Goal: Find contact information

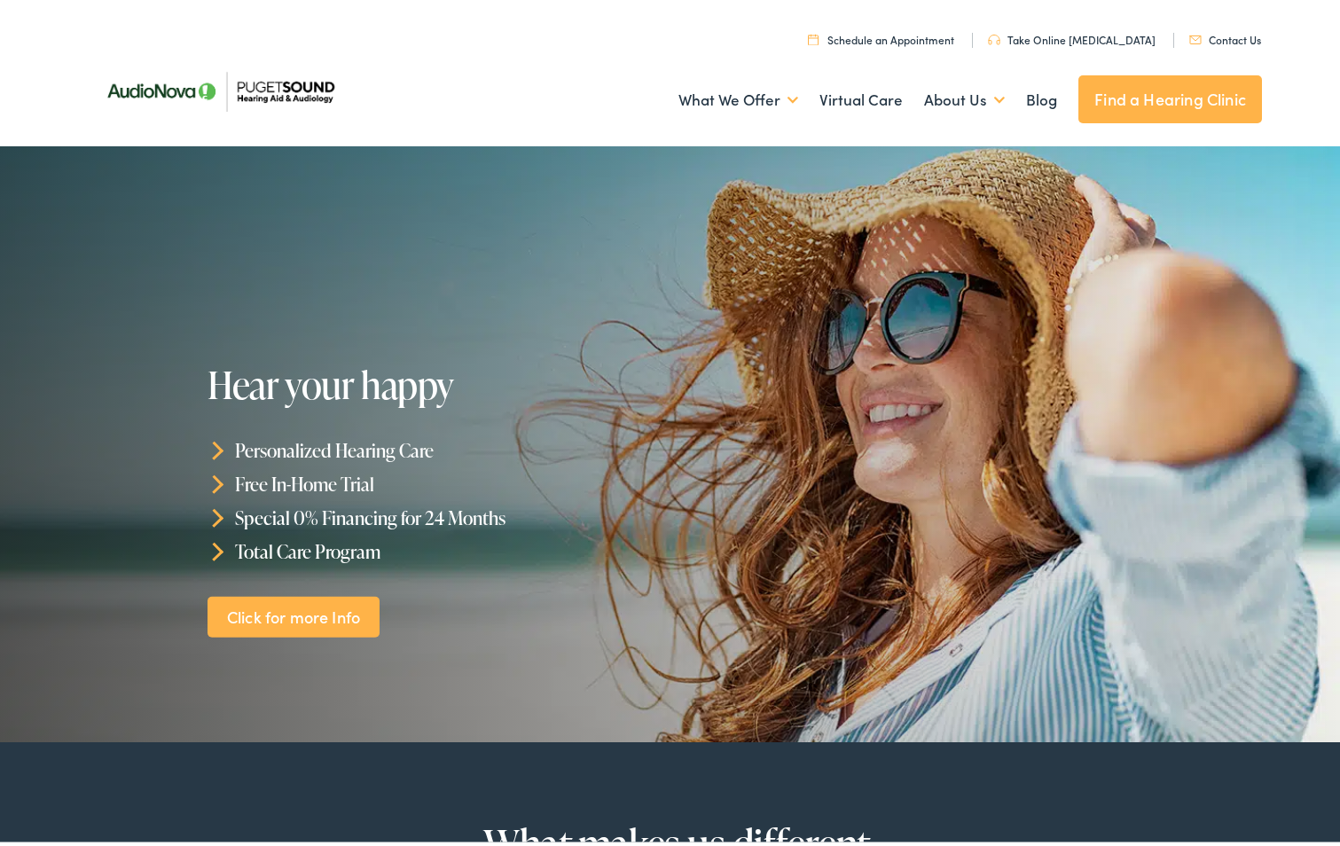
click at [1235, 35] on link "Contact Us" at bounding box center [1225, 34] width 72 height 15
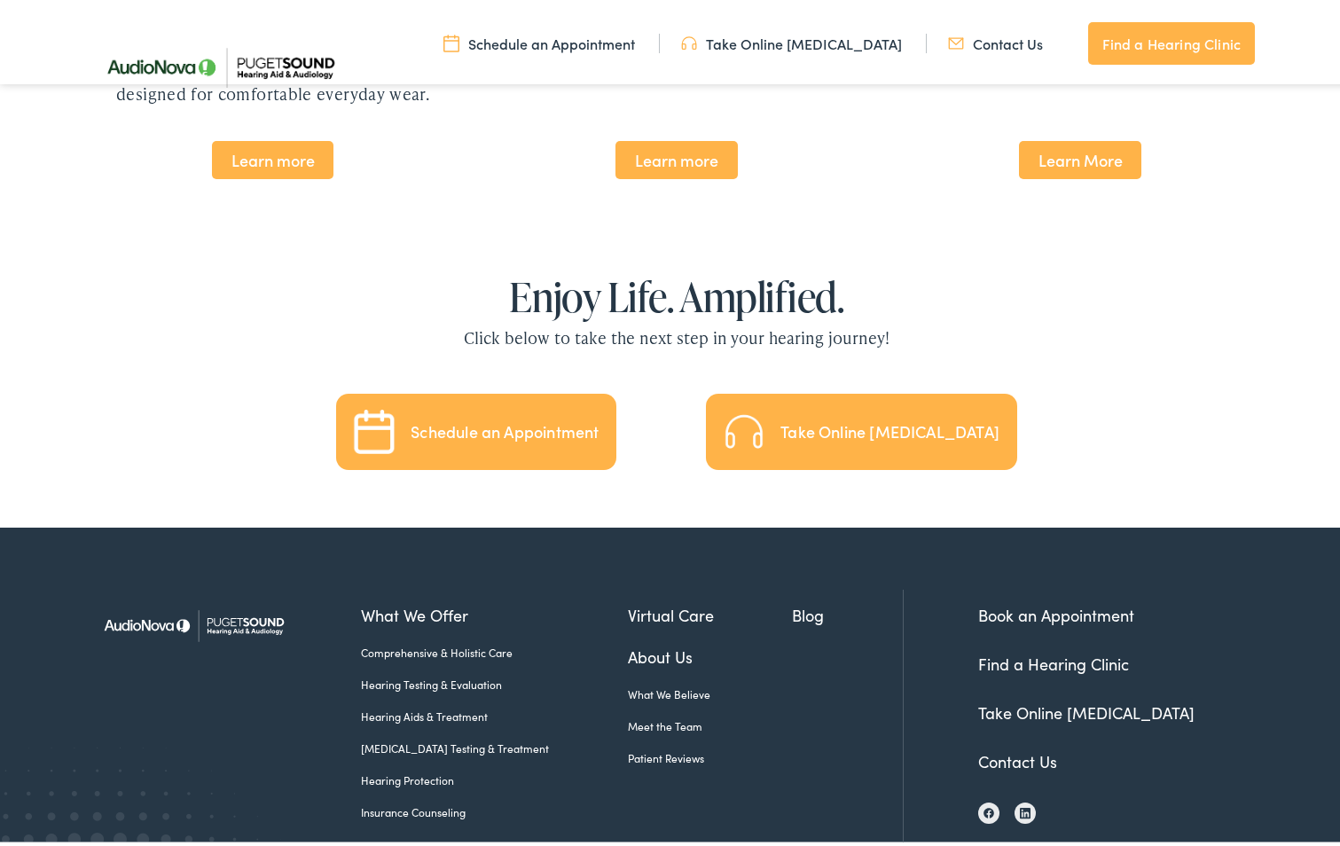
scroll to position [3887, 0]
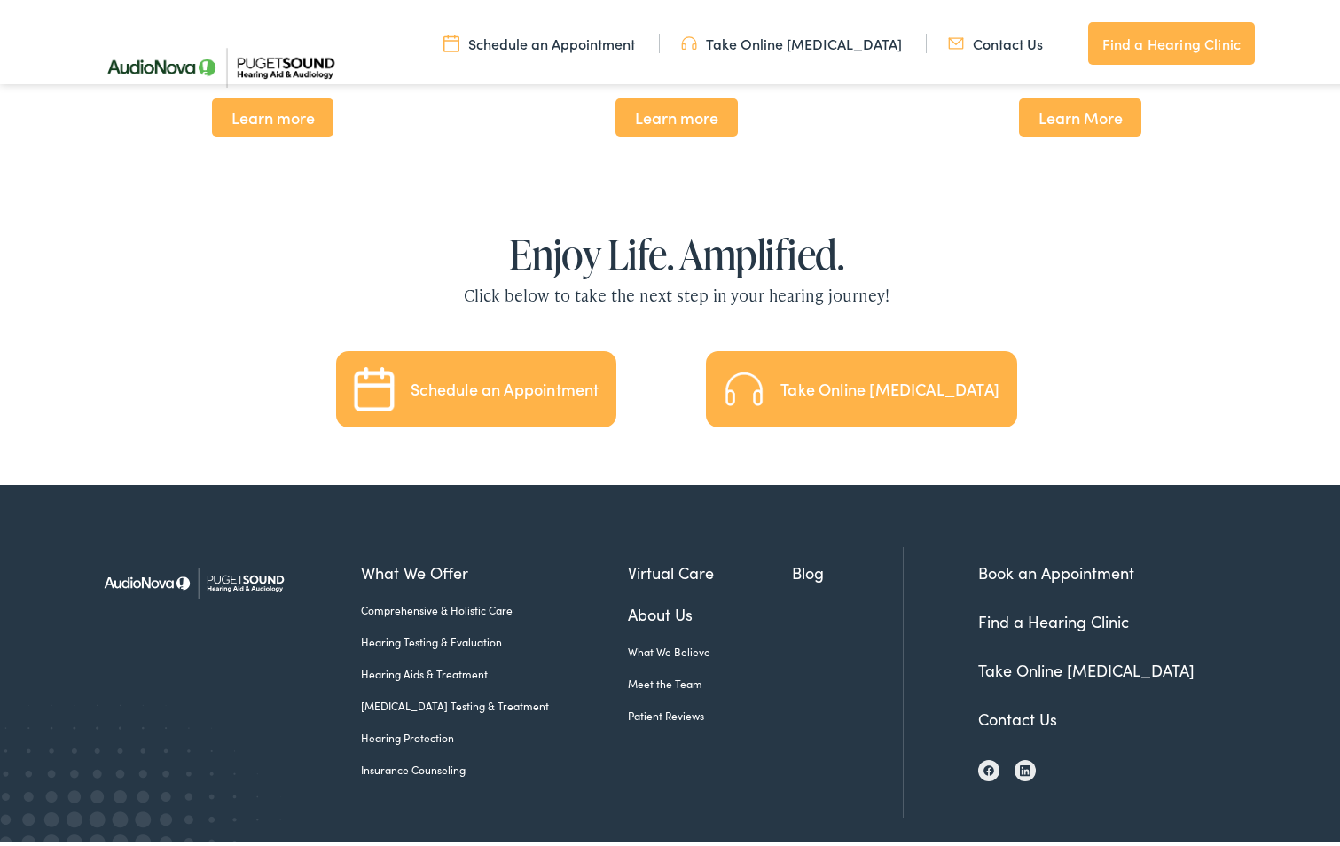
click at [646, 598] on link "About Us" at bounding box center [710, 610] width 165 height 24
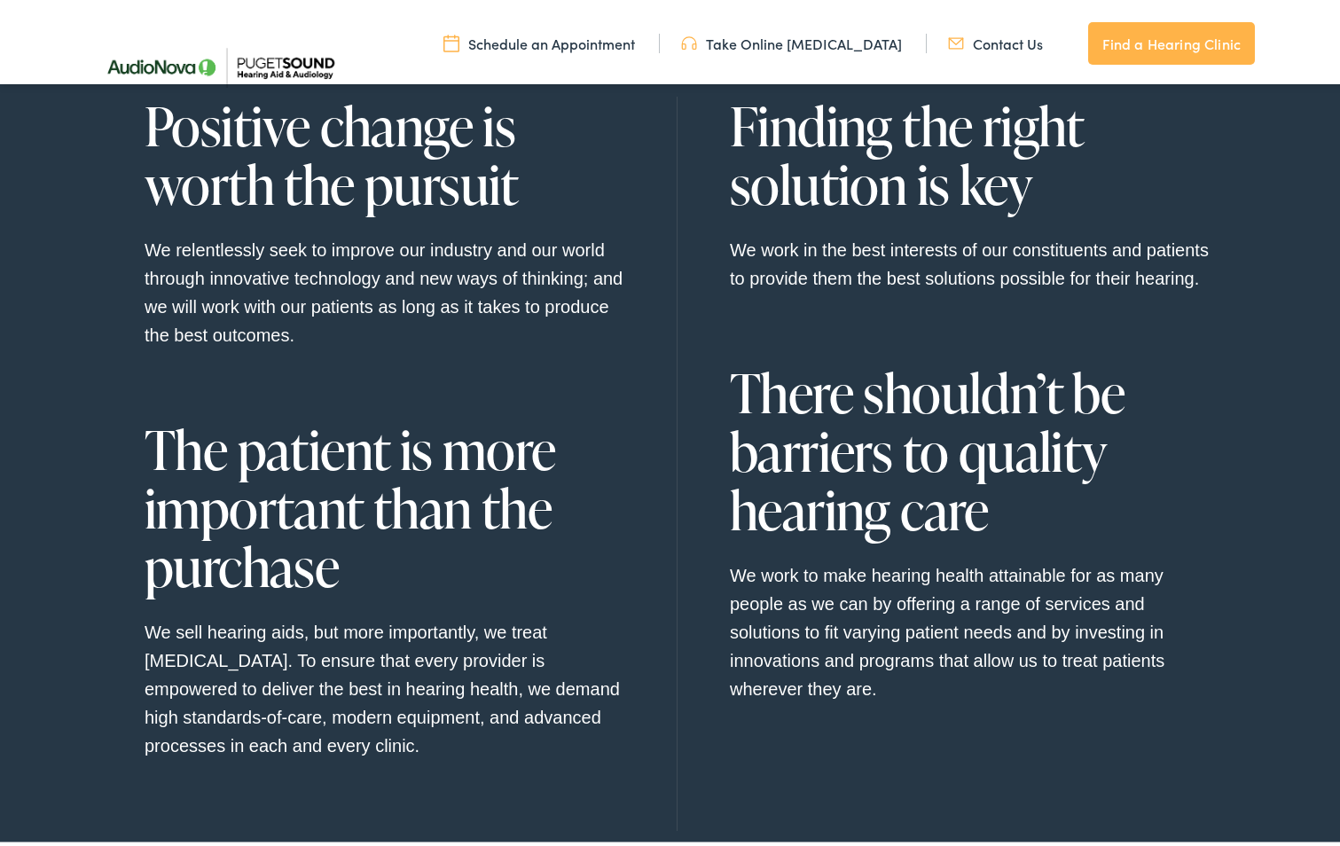
scroll to position [1983, 0]
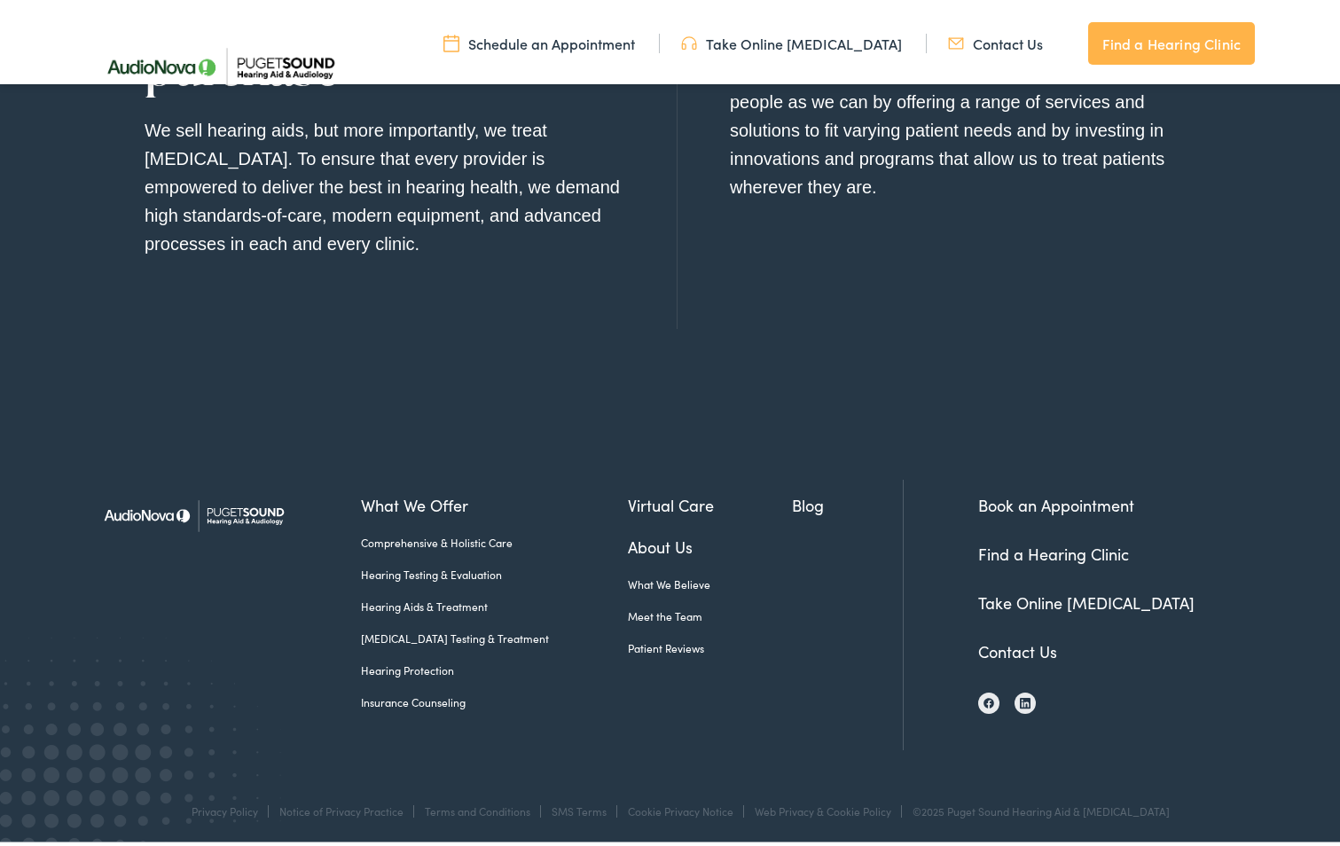
click at [1024, 642] on link "Contact Us" at bounding box center [1017, 647] width 79 height 22
click at [558, 302] on li "The patient is more important than the purchase We sell hearing aids, but more …" at bounding box center [384, 119] width 479 height 411
